Goal: Task Accomplishment & Management: Use online tool/utility

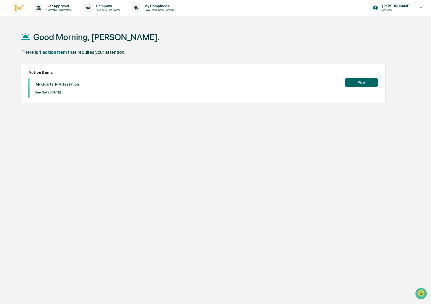
click at [355, 82] on button "View" at bounding box center [361, 82] width 33 height 9
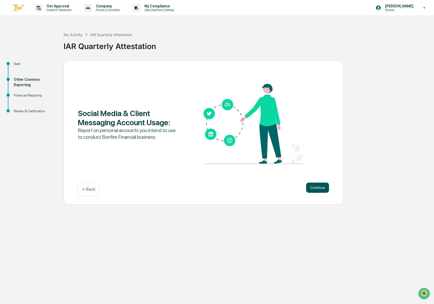
click at [323, 191] on button "Continue" at bounding box center [317, 188] width 23 height 10
click at [318, 190] on button "Continue" at bounding box center [317, 188] width 23 height 10
